Goal: Transaction & Acquisition: Purchase product/service

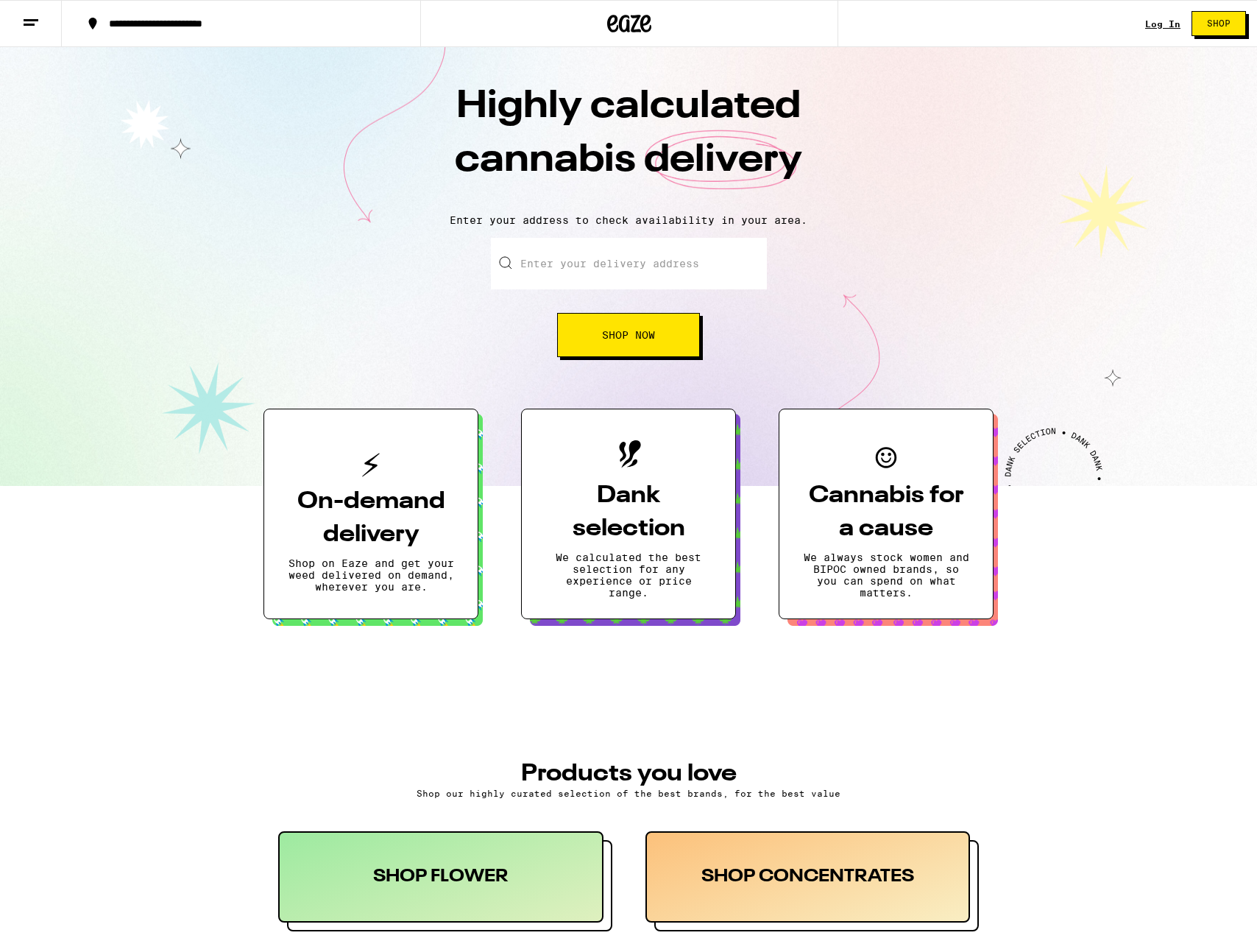
click at [1215, 27] on span "Shop" at bounding box center [1219, 23] width 24 height 9
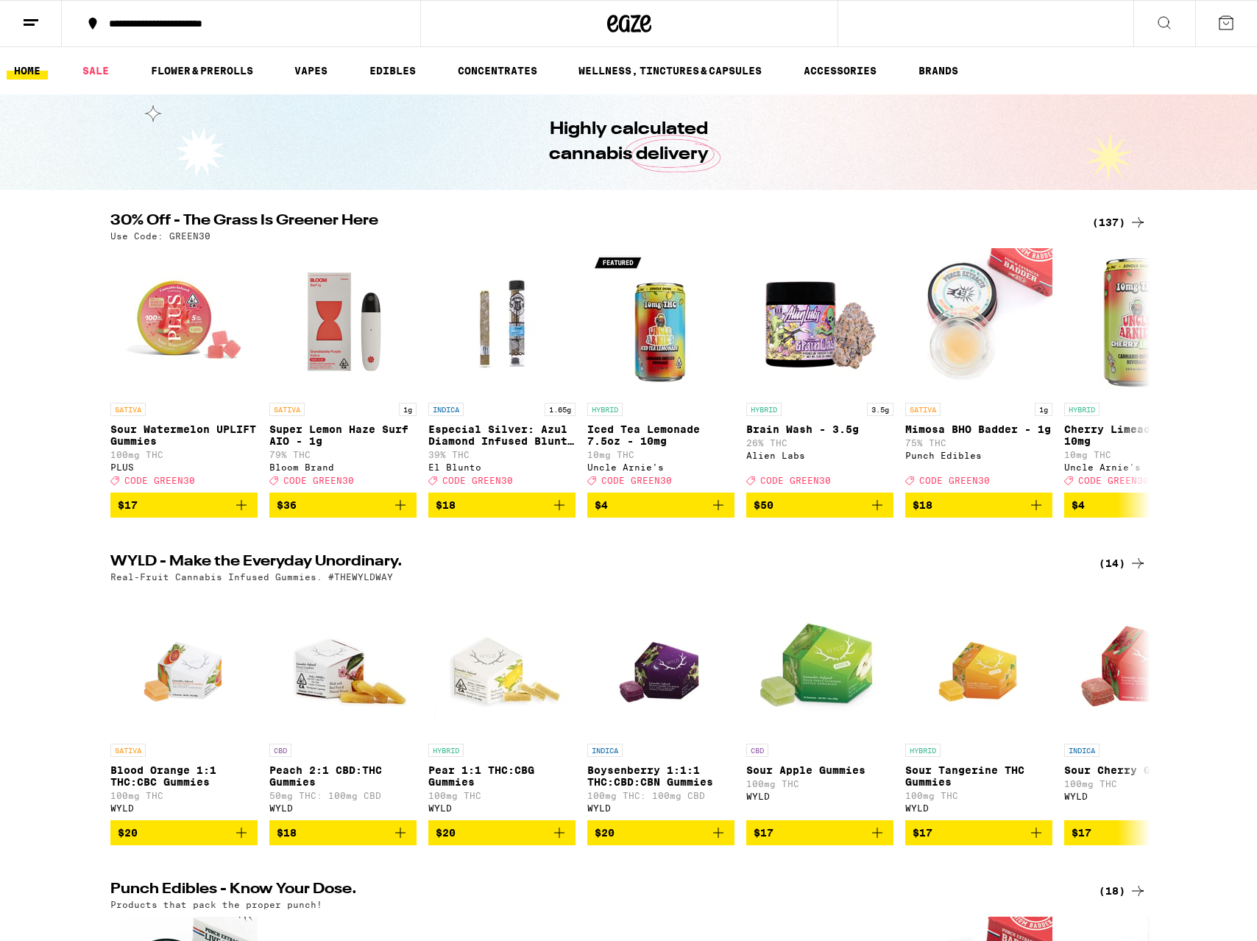
click at [1153, 21] on button at bounding box center [1165, 24] width 62 height 46
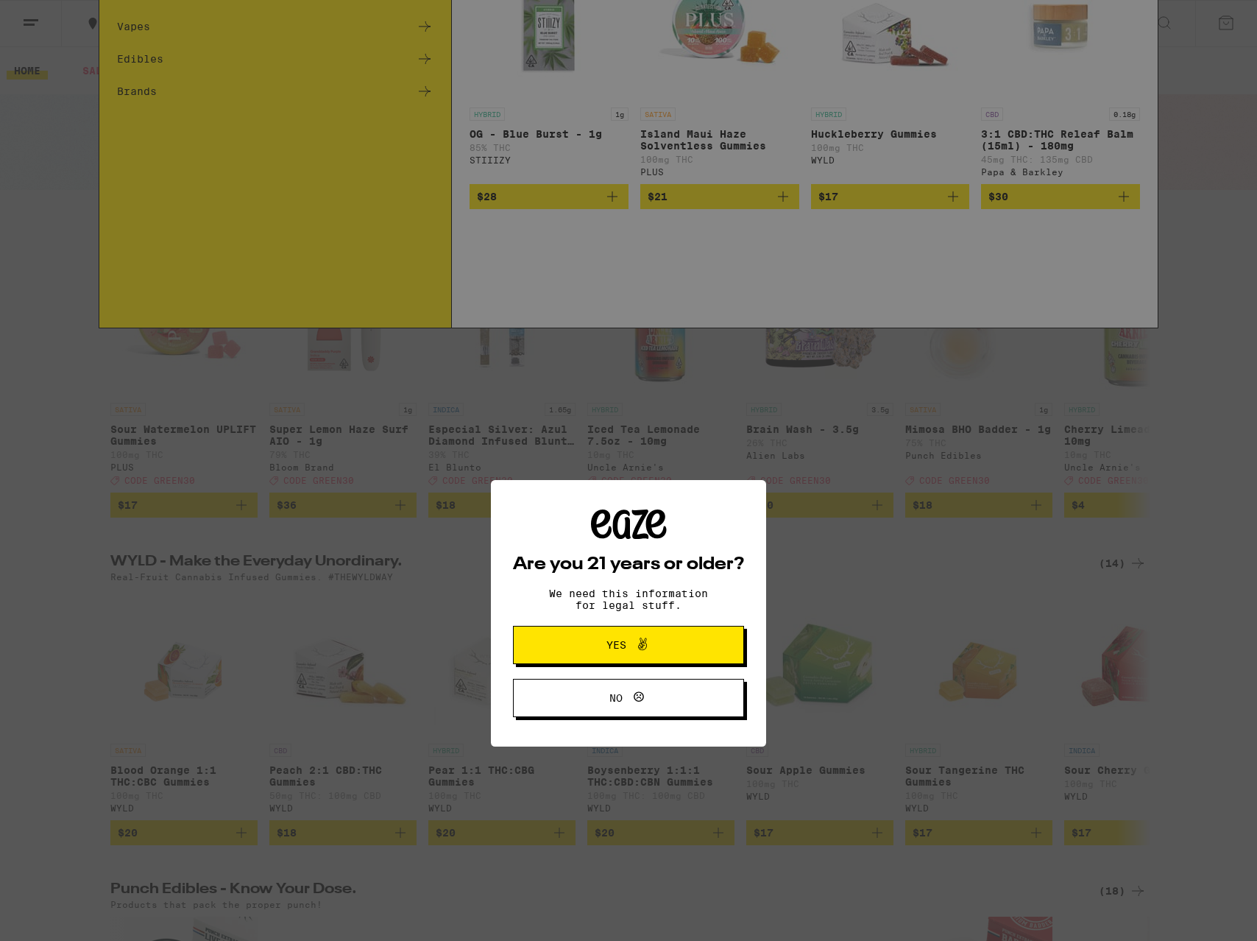
click at [639, 510] on icon at bounding box center [643, 501] width 18 height 18
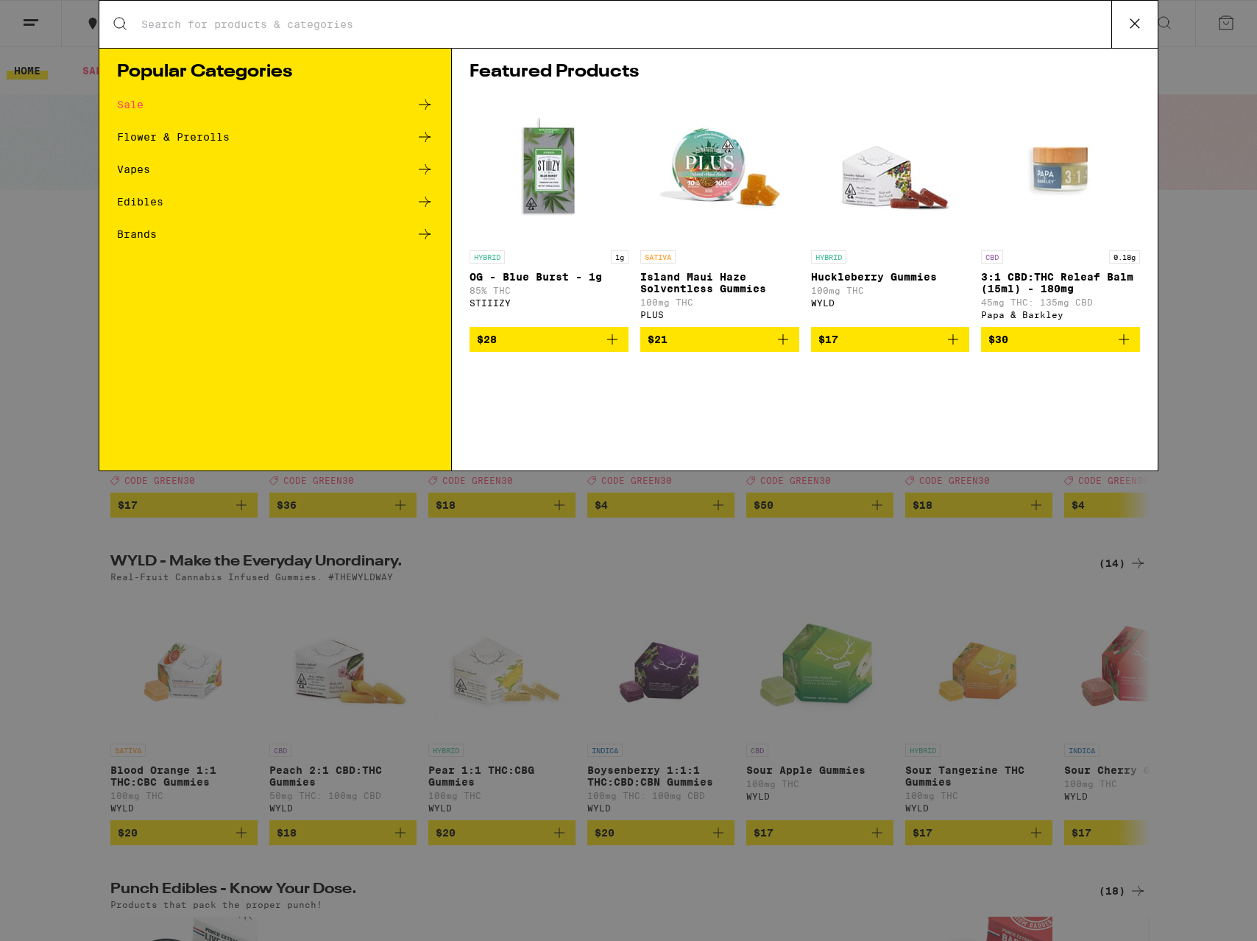
click at [402, 22] on input "Search for Products" at bounding box center [626, 24] width 971 height 13
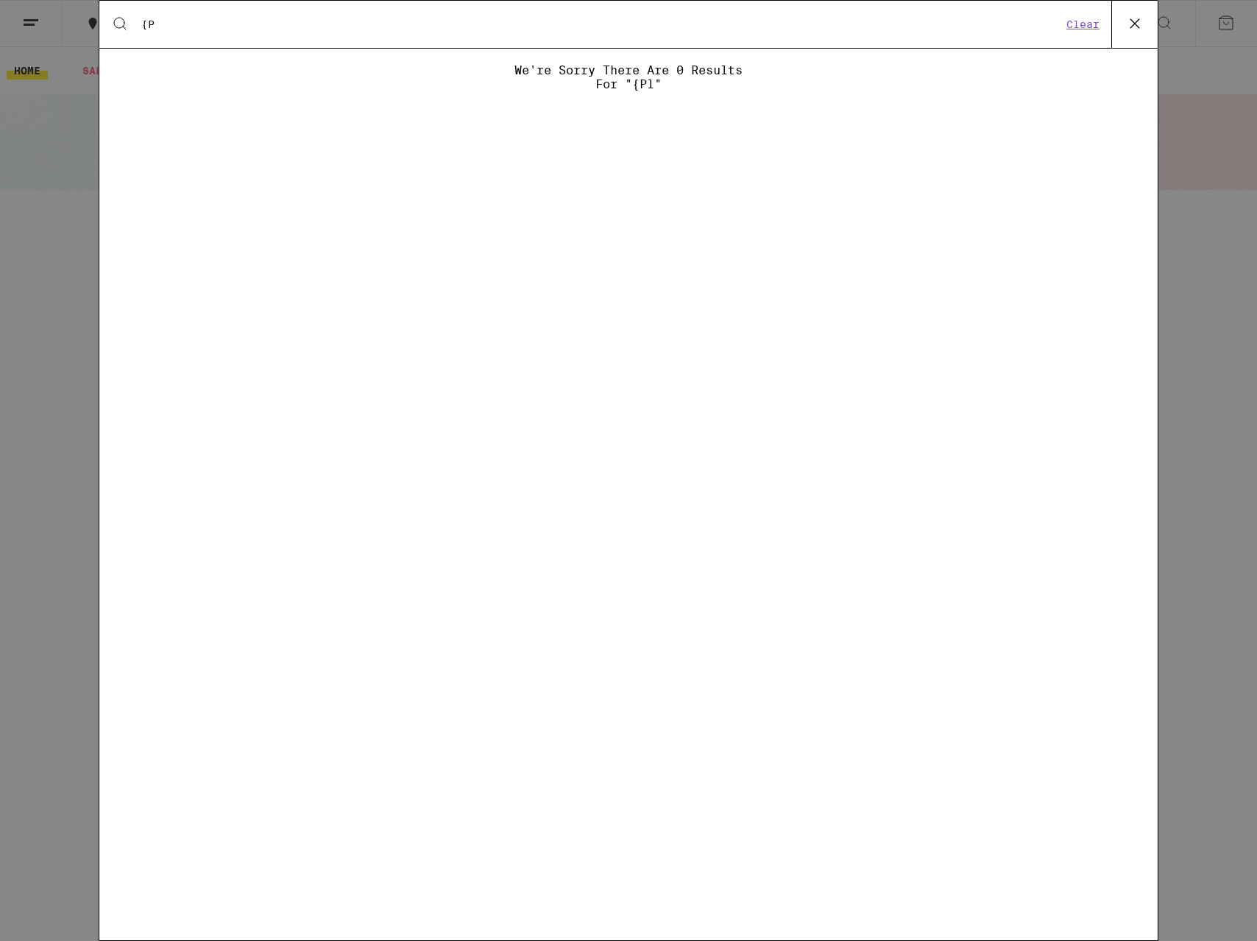
type input "{"
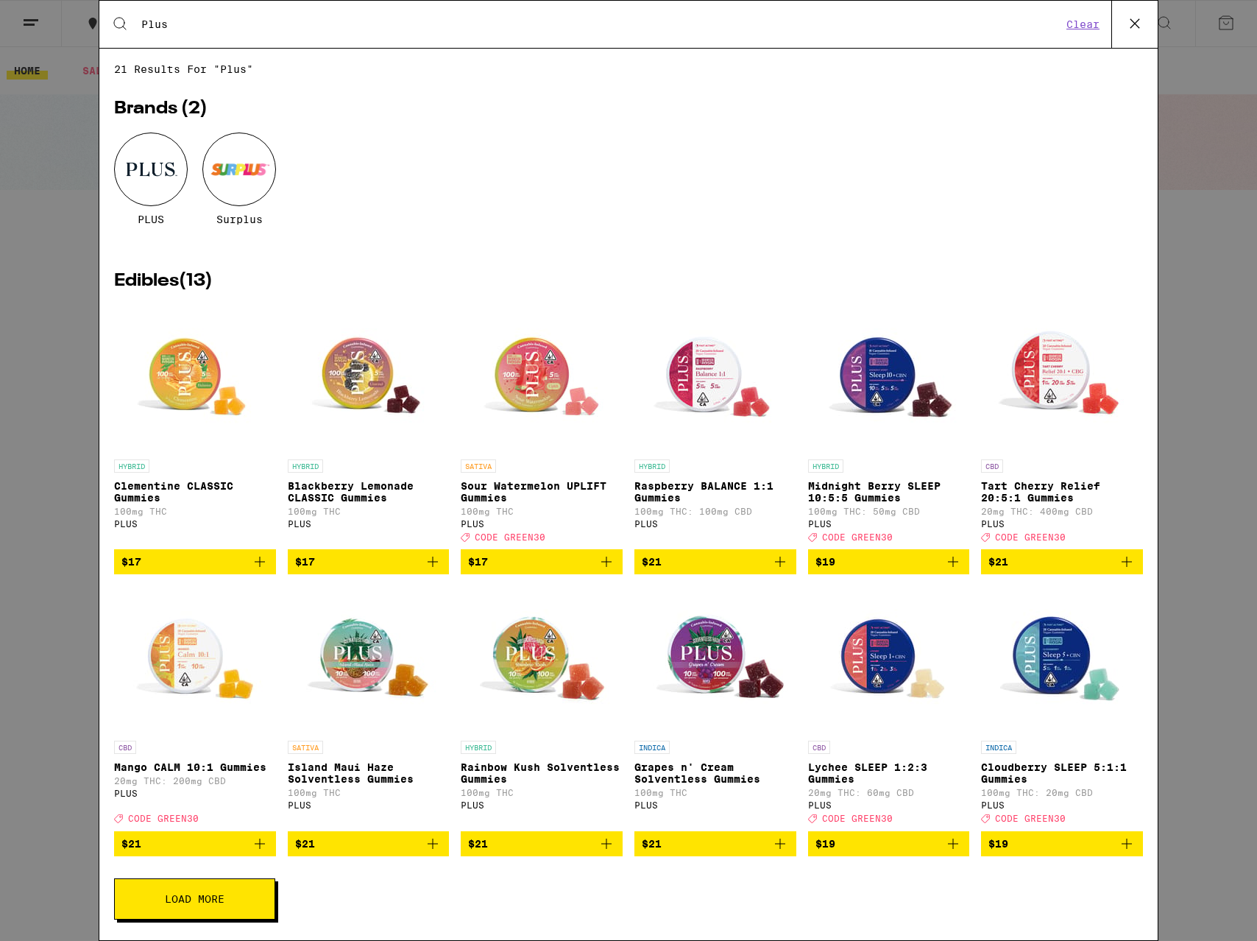
type input "Plus"
click at [137, 166] on div at bounding box center [151, 169] width 74 height 74
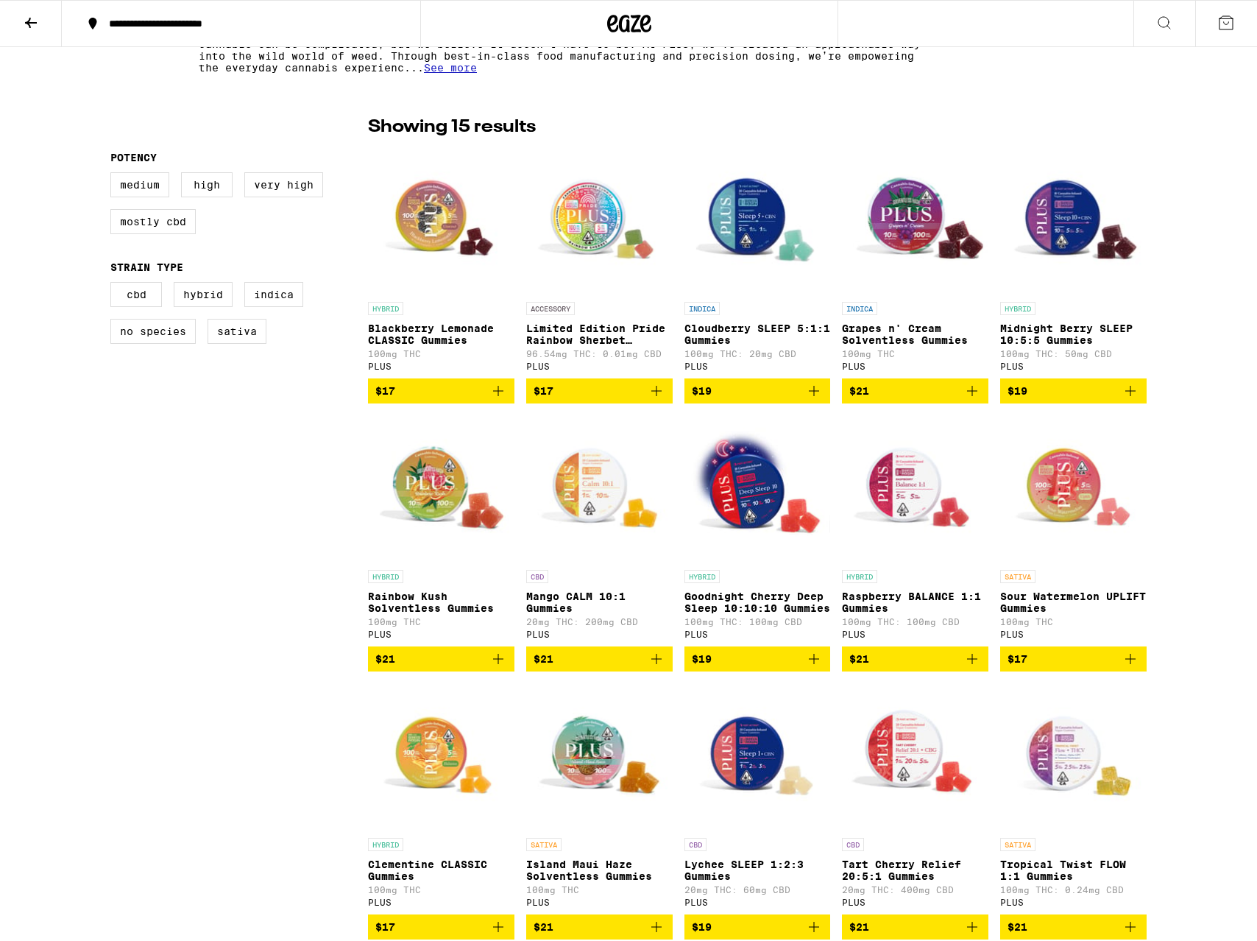
scroll to position [338, 0]
